Goal: Information Seeking & Learning: Understand process/instructions

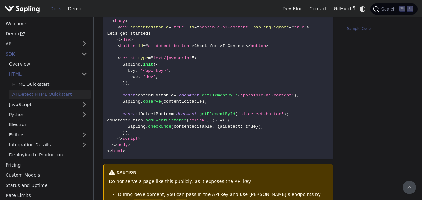
scroll to position [229, 0]
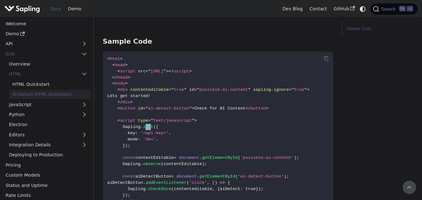
drag, startPoint x: 142, startPoint y: 112, endPoint x: 185, endPoint y: 107, distance: 42.8
click at [146, 125] on span "init" at bounding box center [148, 127] width 10 height 5
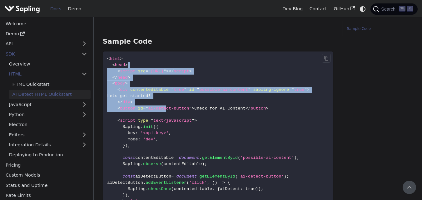
drag, startPoint x: 142, startPoint y: 52, endPoint x: 161, endPoint y: 92, distance: 43.9
click at [161, 92] on code "< html > < head > < script src = " [URL] " > </ script > </ head > < body > < d…" at bounding box center [218, 137] width 230 height 170
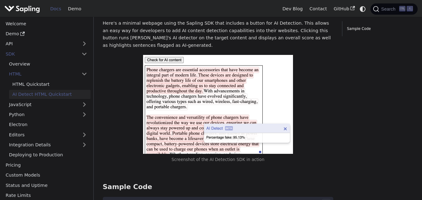
scroll to position [0, 0]
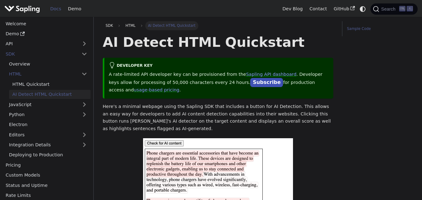
click at [356, 27] on link "Sample Code" at bounding box center [379, 29] width 64 height 6
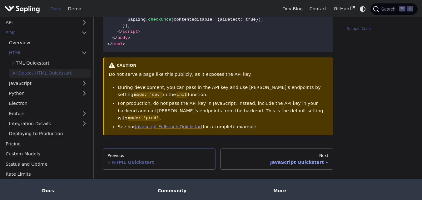
scroll to position [422, 0]
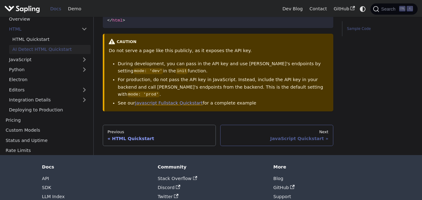
click at [264, 125] on link "Next JavaScript Quickstart" at bounding box center [276, 135] width 113 height 21
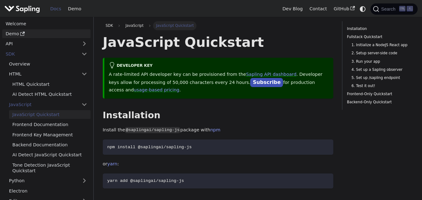
click at [54, 32] on link "Demo" at bounding box center [46, 33] width 88 height 9
